Goal: Transaction & Acquisition: Purchase product/service

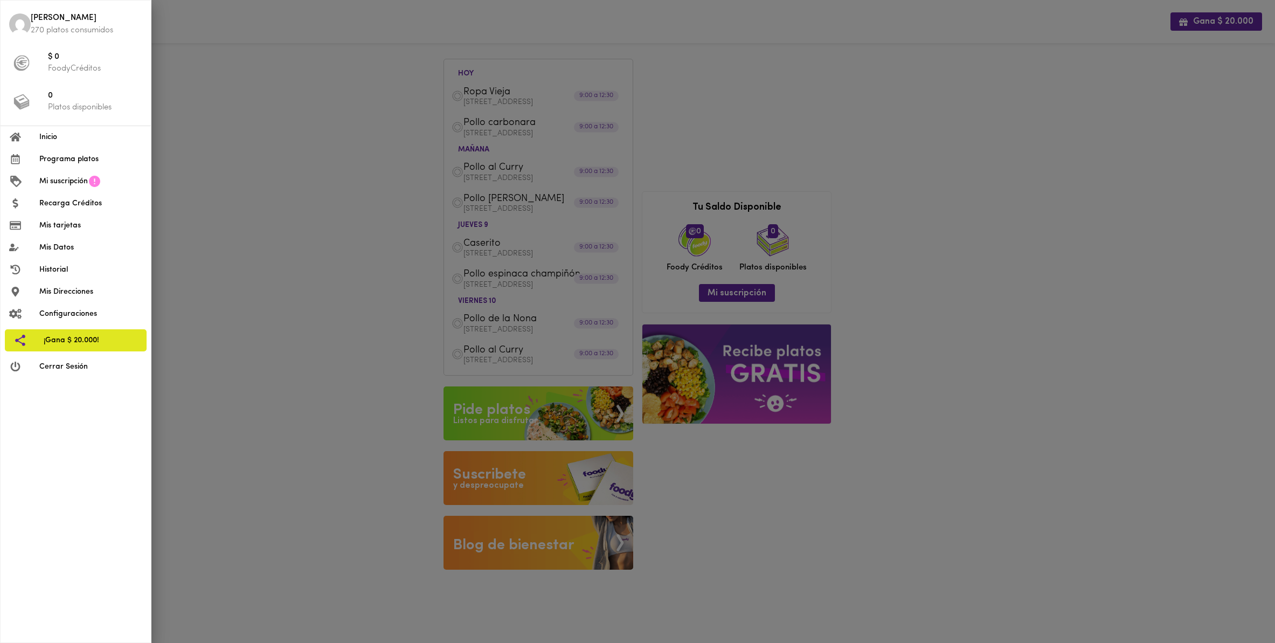
click at [59, 163] on span "Programa platos" at bounding box center [90, 159] width 103 height 11
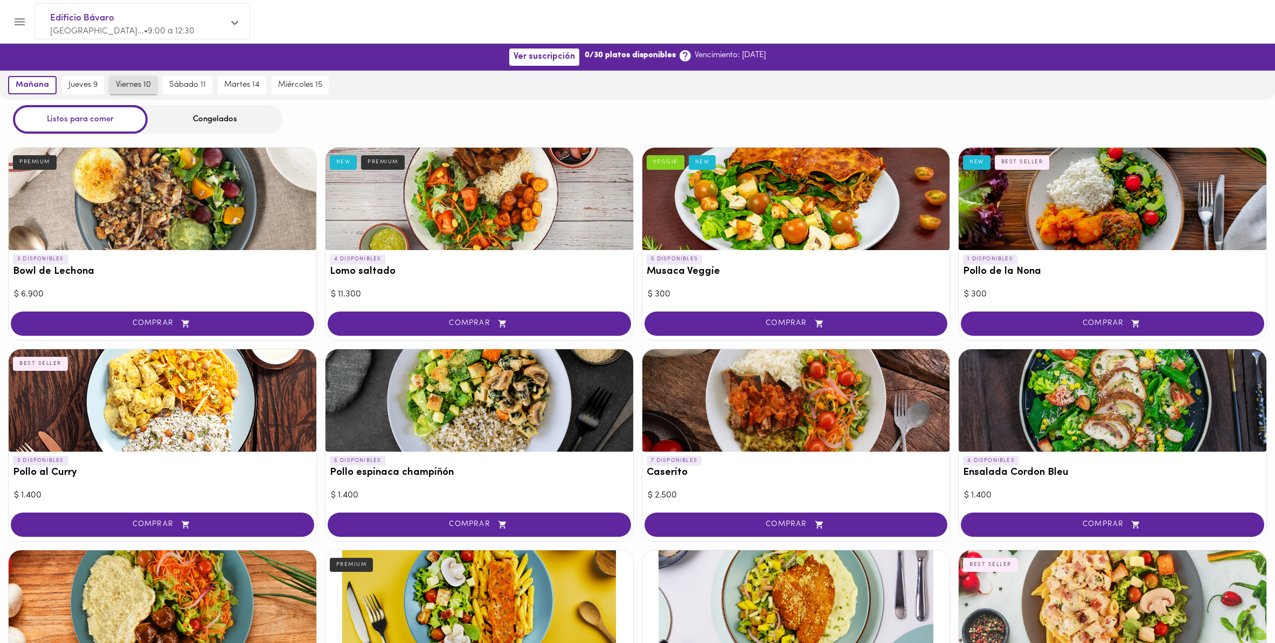
click at [149, 89] on span "viernes 10" at bounding box center [133, 85] width 35 height 10
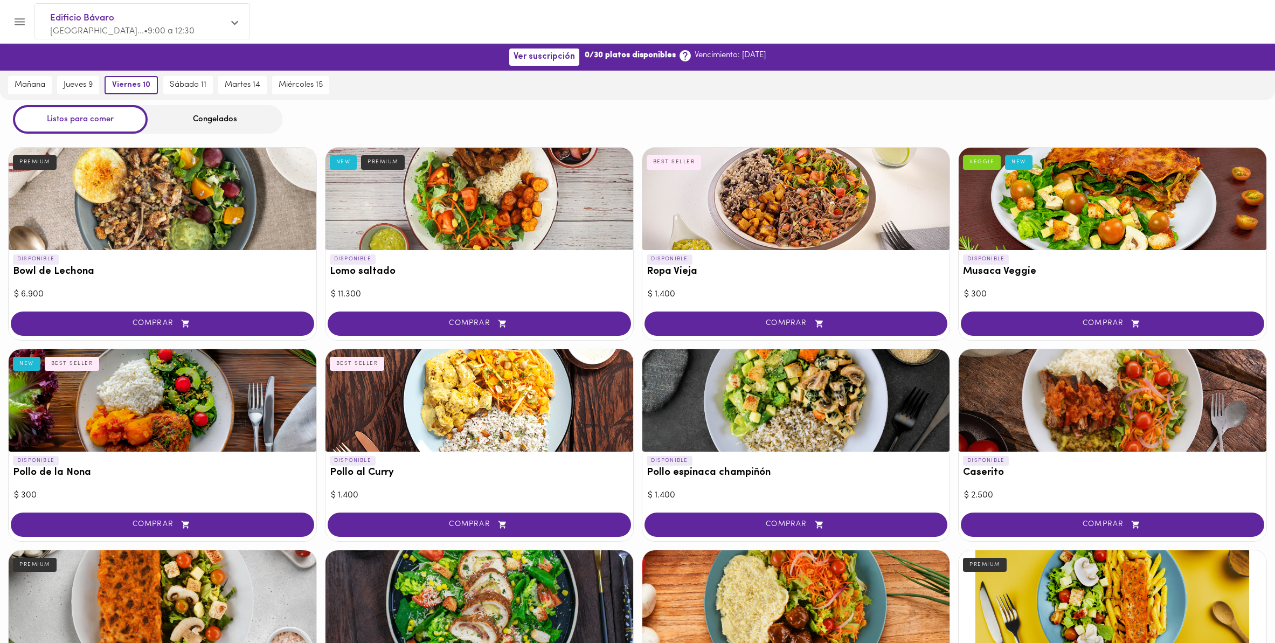
click at [835, 255] on div "DISPONIBLE Ropa Vieja BEST SELLER" at bounding box center [796, 268] width 308 height 36
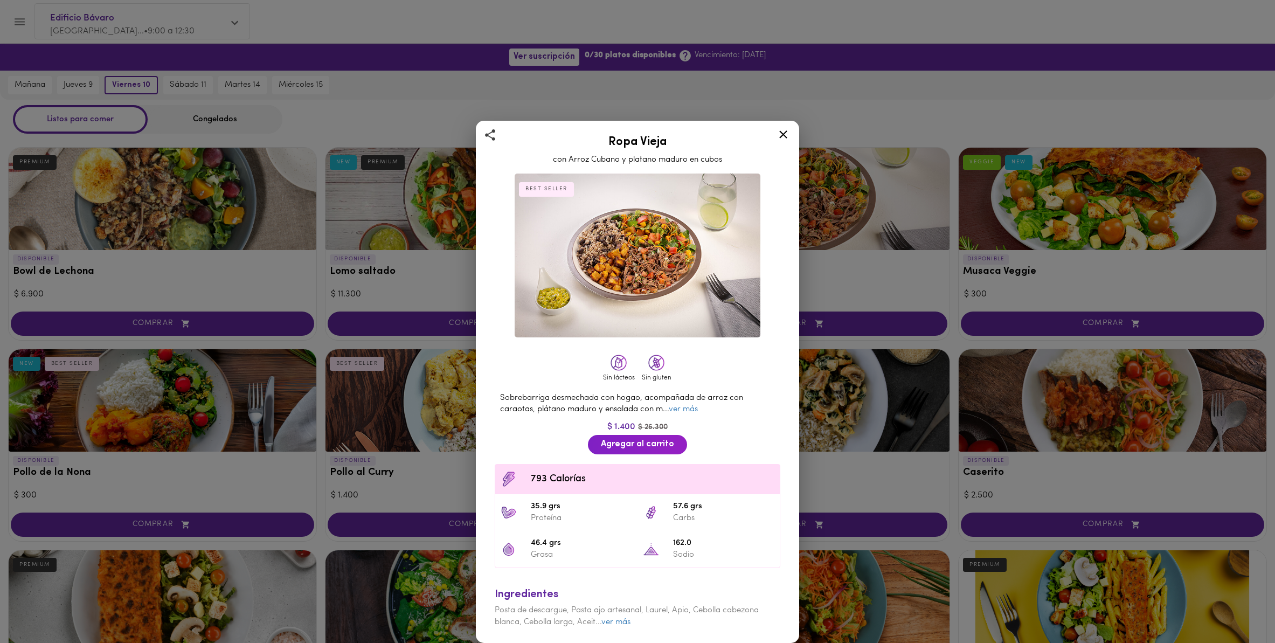
click at [832, 241] on div "Ropa Vieja con Arroz Cubano y platano maduro en cubos BEST SELLER Sin lácteos S…" at bounding box center [637, 321] width 1275 height 643
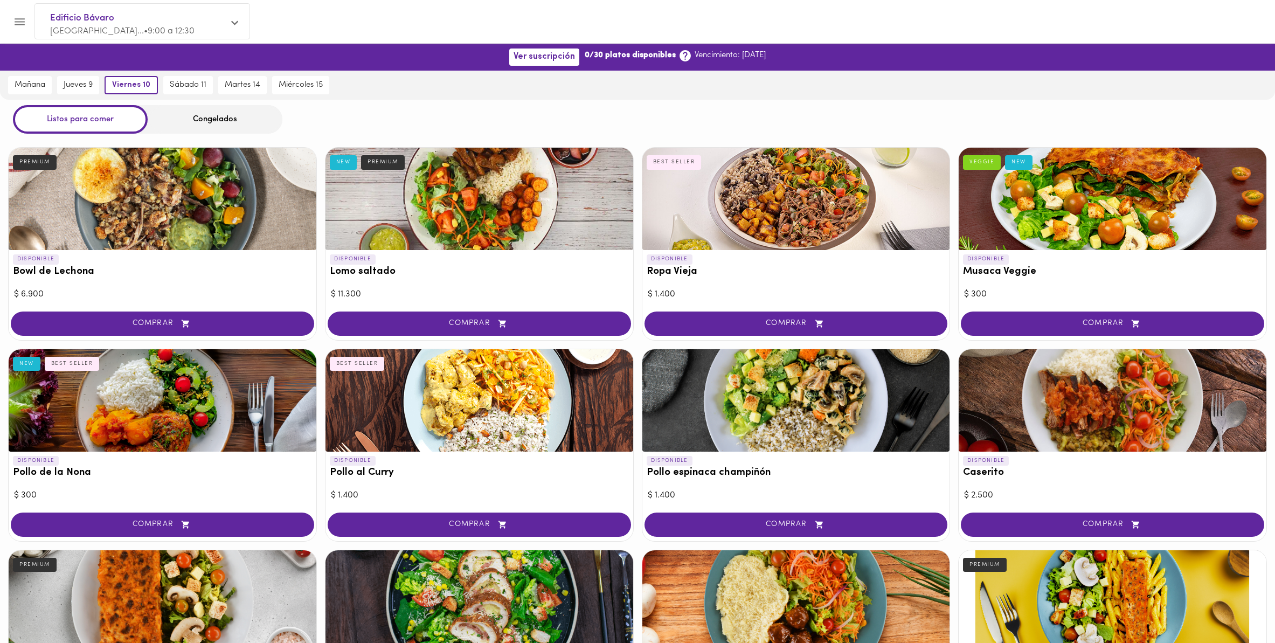
click at [832, 241] on div at bounding box center [796, 199] width 308 height 102
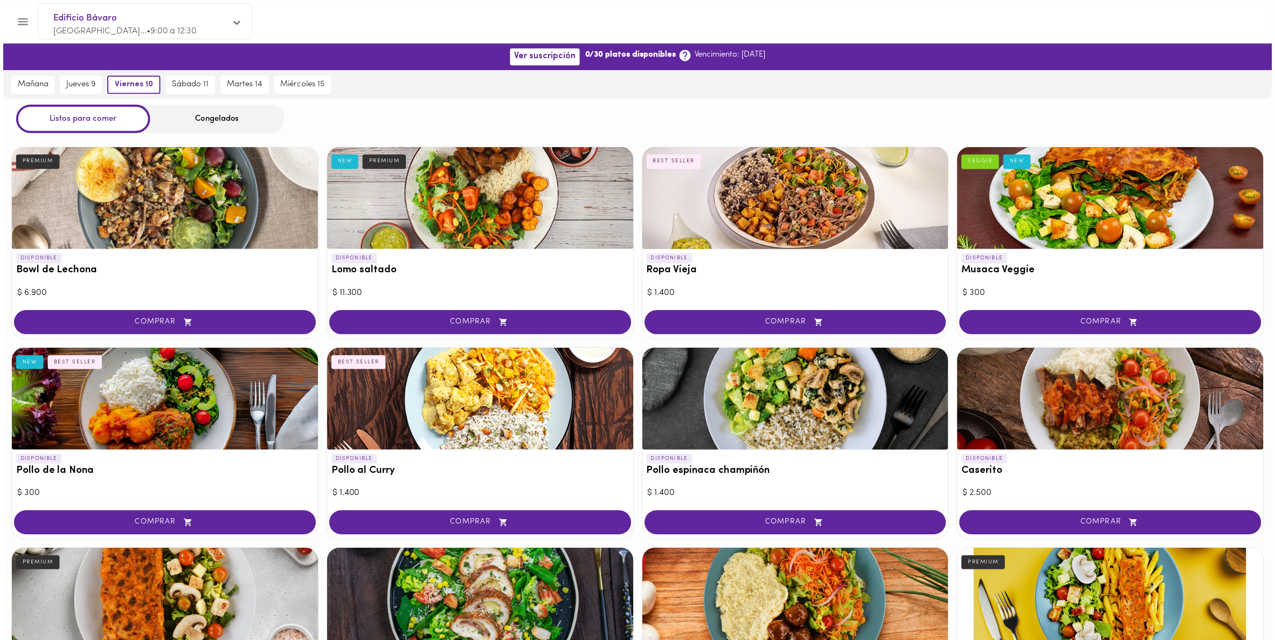
scroll to position [2, 0]
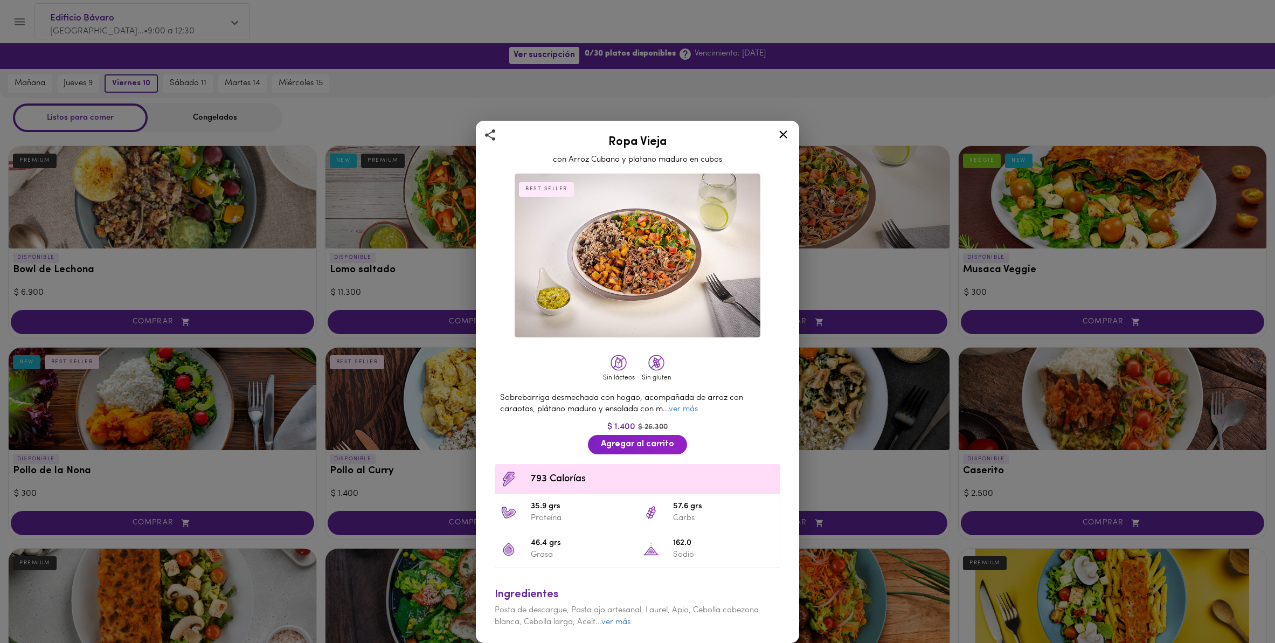
click at [780, 134] on icon at bounding box center [783, 134] width 13 height 13
